Goal: Navigation & Orientation: Find specific page/section

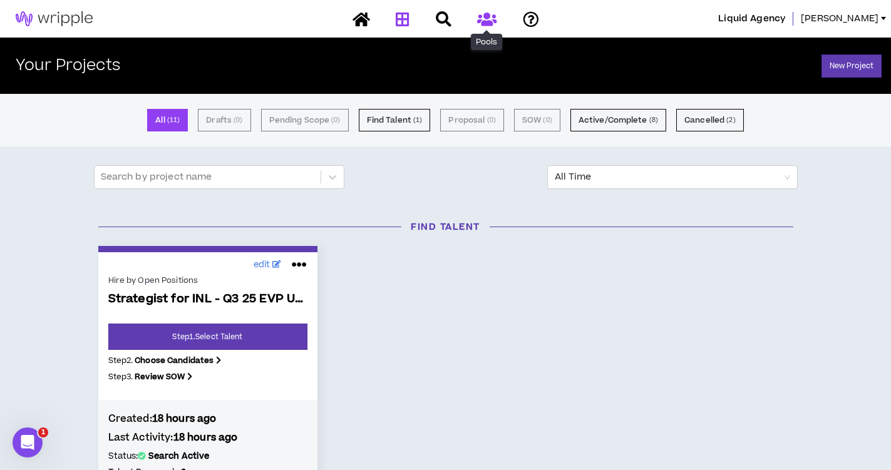
click at [485, 24] on icon at bounding box center [486, 19] width 19 height 16
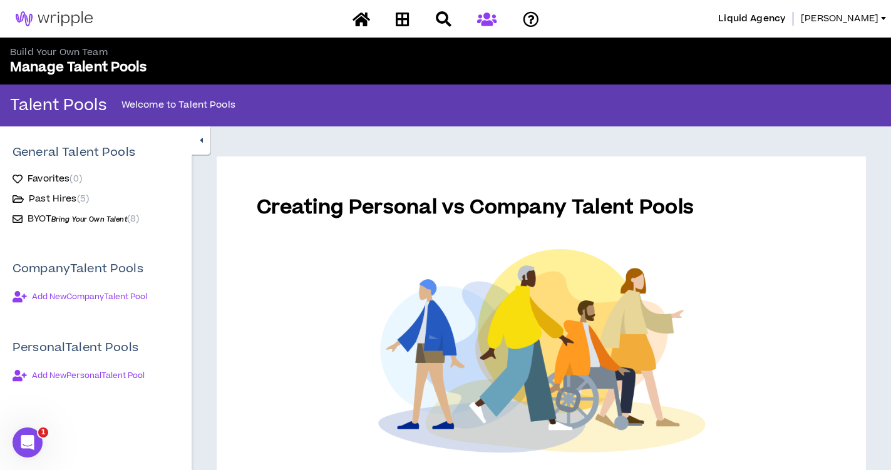
click at [127, 224] on span "( 8 )" at bounding box center [133, 218] width 12 height 13
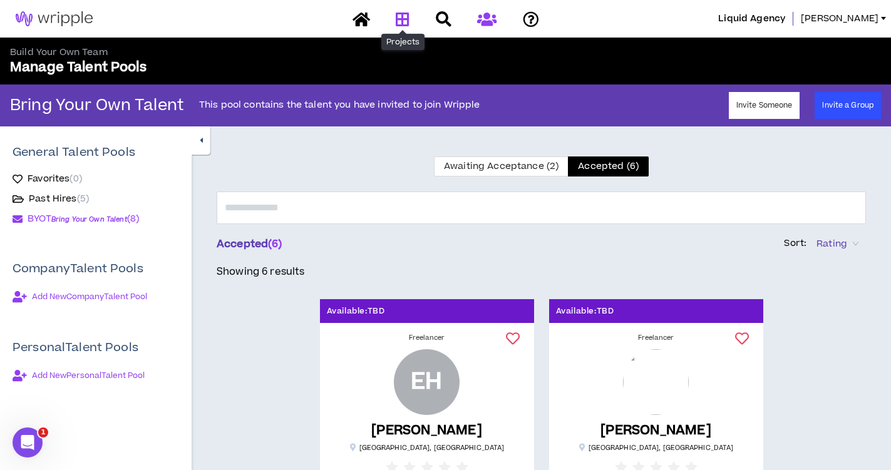
click at [402, 14] on icon at bounding box center [403, 19] width 14 height 16
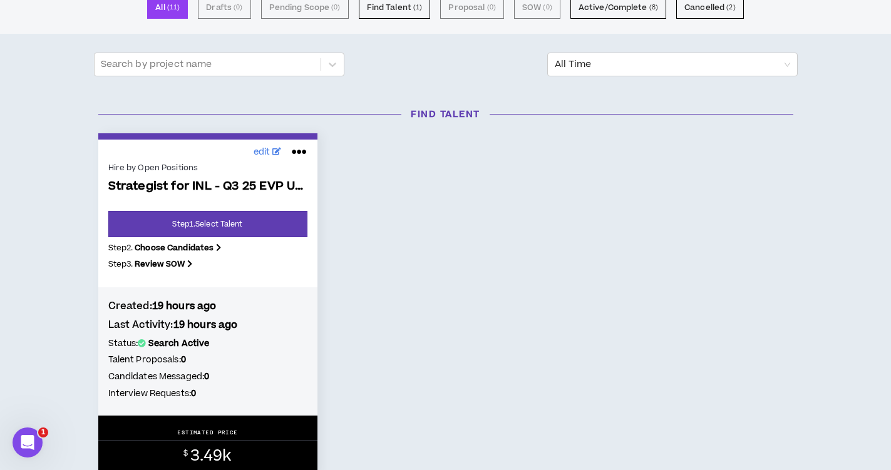
scroll to position [86, 0]
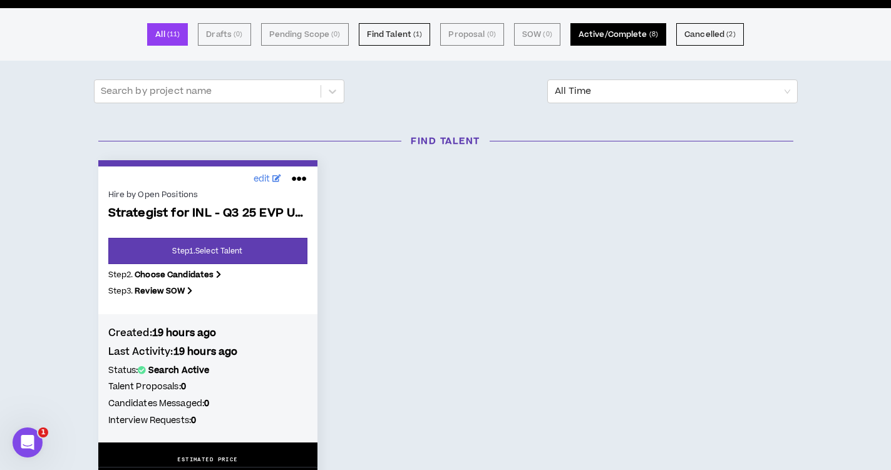
click at [608, 40] on button "Active/Complete ( 8 )" at bounding box center [618, 34] width 96 height 23
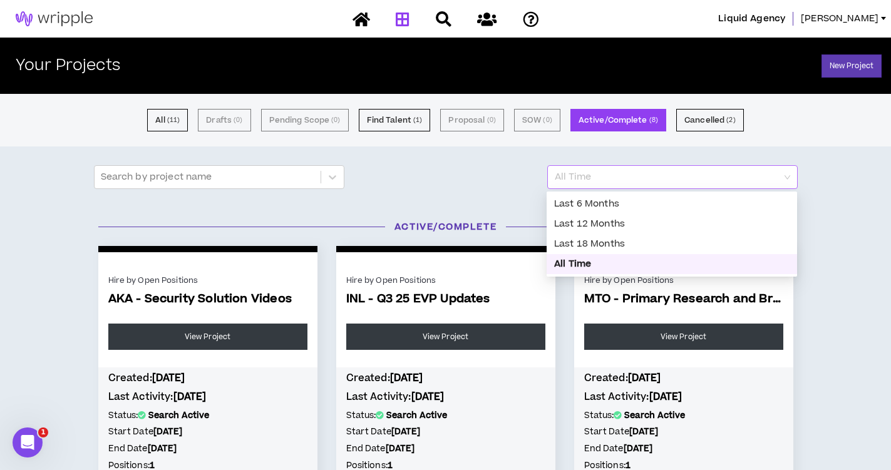
click at [593, 168] on span "All Time" at bounding box center [671, 177] width 235 height 23
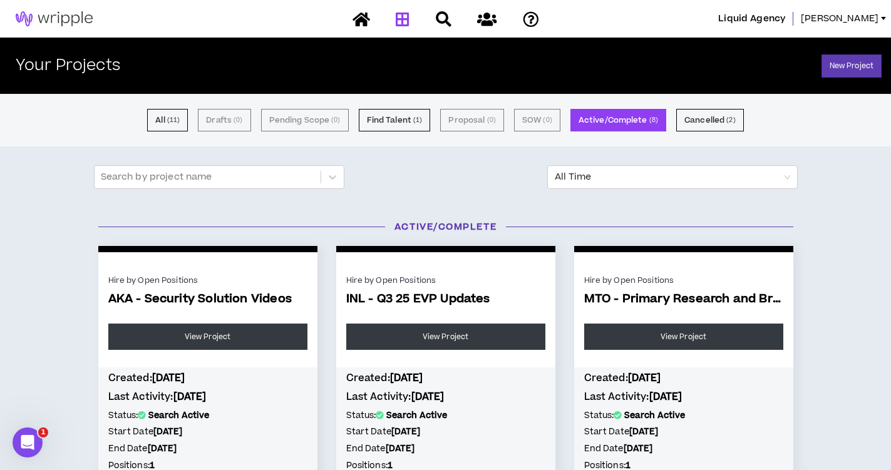
click at [606, 145] on div "All ( 11 ) Drafts ( 0 ) Pending Scope ( 0 ) Find Talent ( 1 ) Proposal ( 0 ) SO…" at bounding box center [445, 120] width 891 height 53
click at [172, 115] on small "( 11 )" at bounding box center [173, 120] width 13 height 11
